Goal: Transaction & Acquisition: Purchase product/service

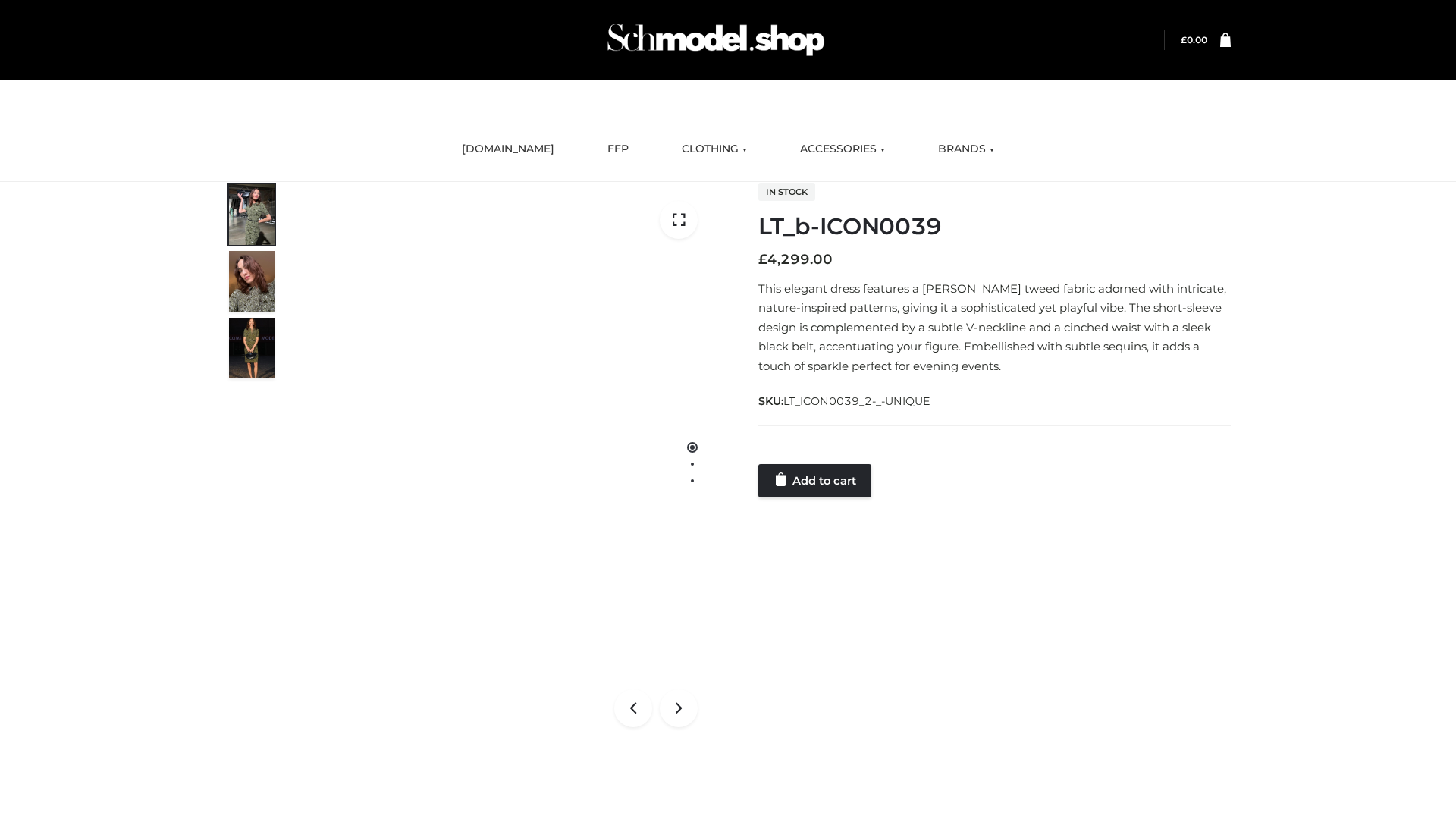
click at [816, 480] on link "Add to cart" at bounding box center [815, 480] width 113 height 33
